Goal: Task Accomplishment & Management: Complete application form

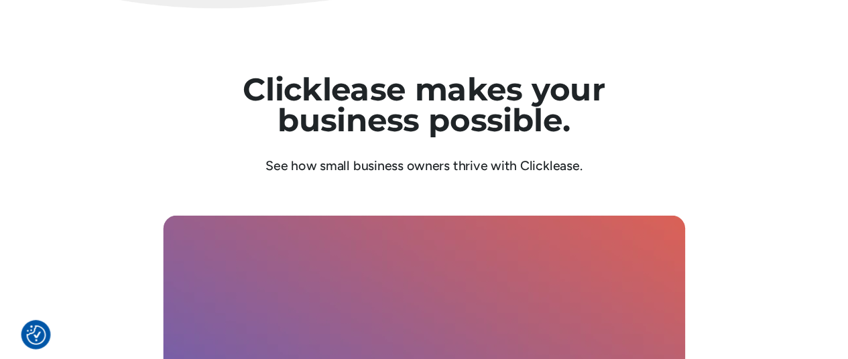
scroll to position [3619, 0]
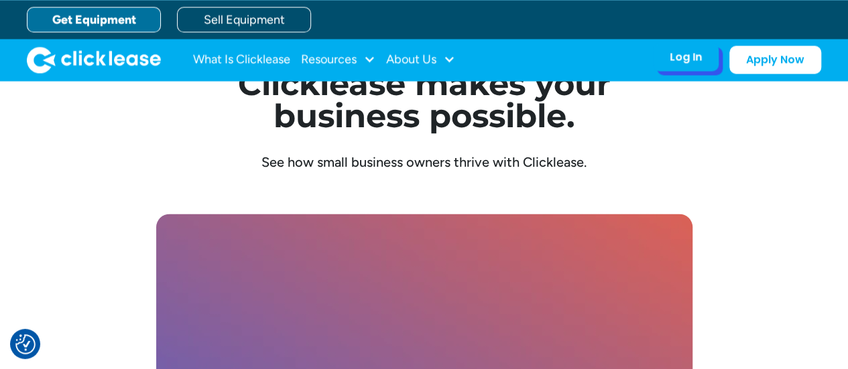
click at [680, 58] on div "Log In" at bounding box center [685, 56] width 32 height 13
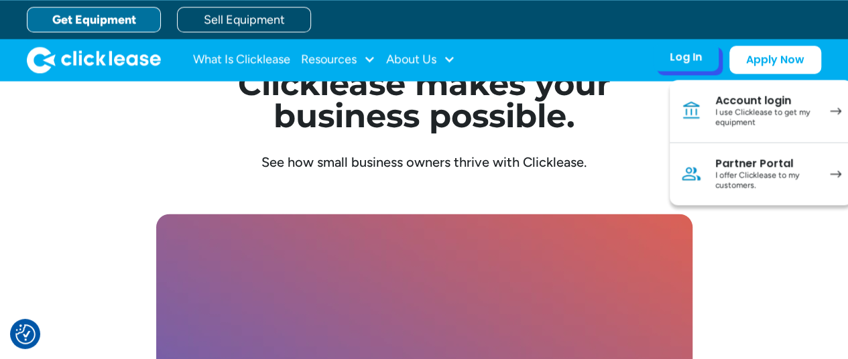
click at [779, 115] on div "I use Clicklease to get my equipment" at bounding box center [765, 117] width 101 height 21
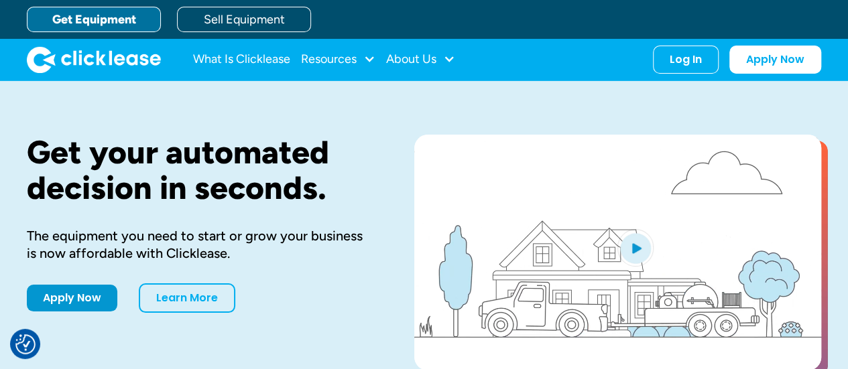
click at [75, 25] on link "Get Equipment" at bounding box center [94, 19] width 134 height 25
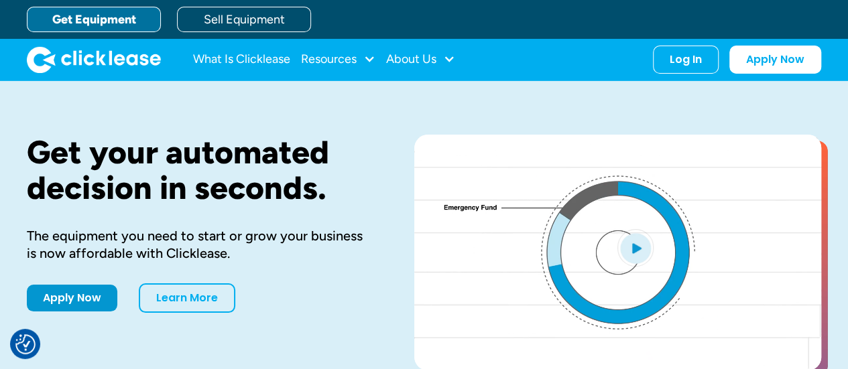
click at [110, 17] on link "Get Equipment" at bounding box center [94, 19] width 134 height 25
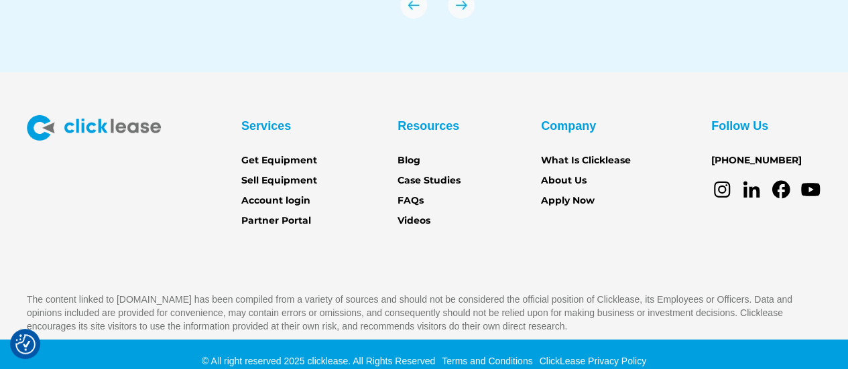
scroll to position [4810, 0]
